Goal: Transaction & Acquisition: Obtain resource

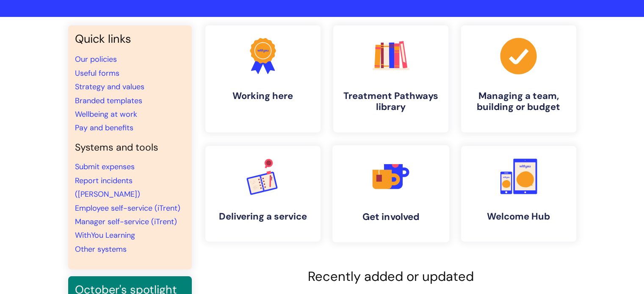
scroll to position [50, 0]
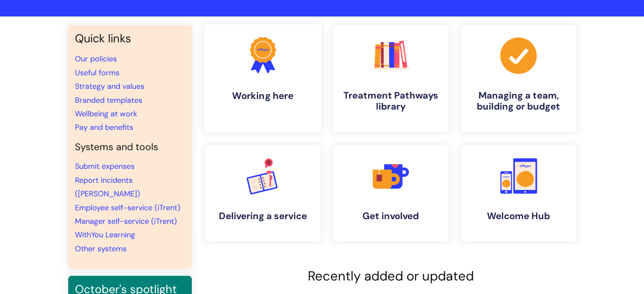
click at [291, 80] on link ".cls-1{fill:#f89b22;}.cls-1,.cls-2,.cls-3{stroke-width:0px;}.cls-2{fill:#2d3cff…" at bounding box center [262, 78] width 117 height 109
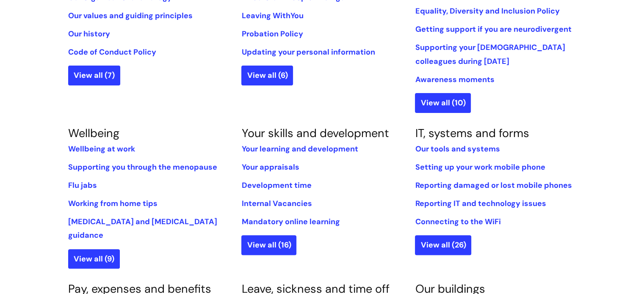
scroll to position [257, 0]
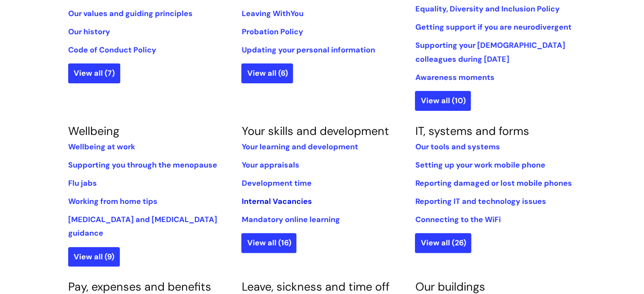
click at [271, 199] on link "Internal Vacancies" at bounding box center [276, 201] width 70 height 10
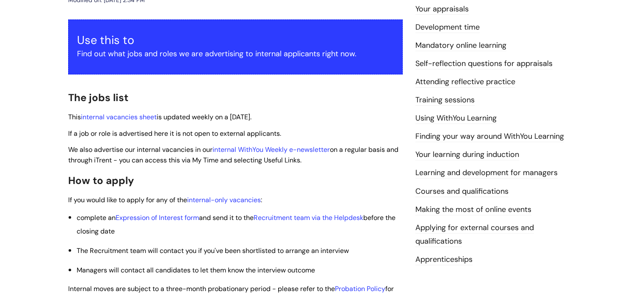
scroll to position [142, 0]
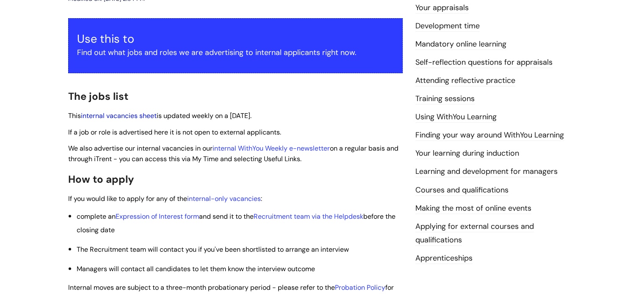
click at [115, 115] on link "internal vacancies sheet" at bounding box center [119, 115] width 76 height 9
